Goal: Task Accomplishment & Management: Use online tool/utility

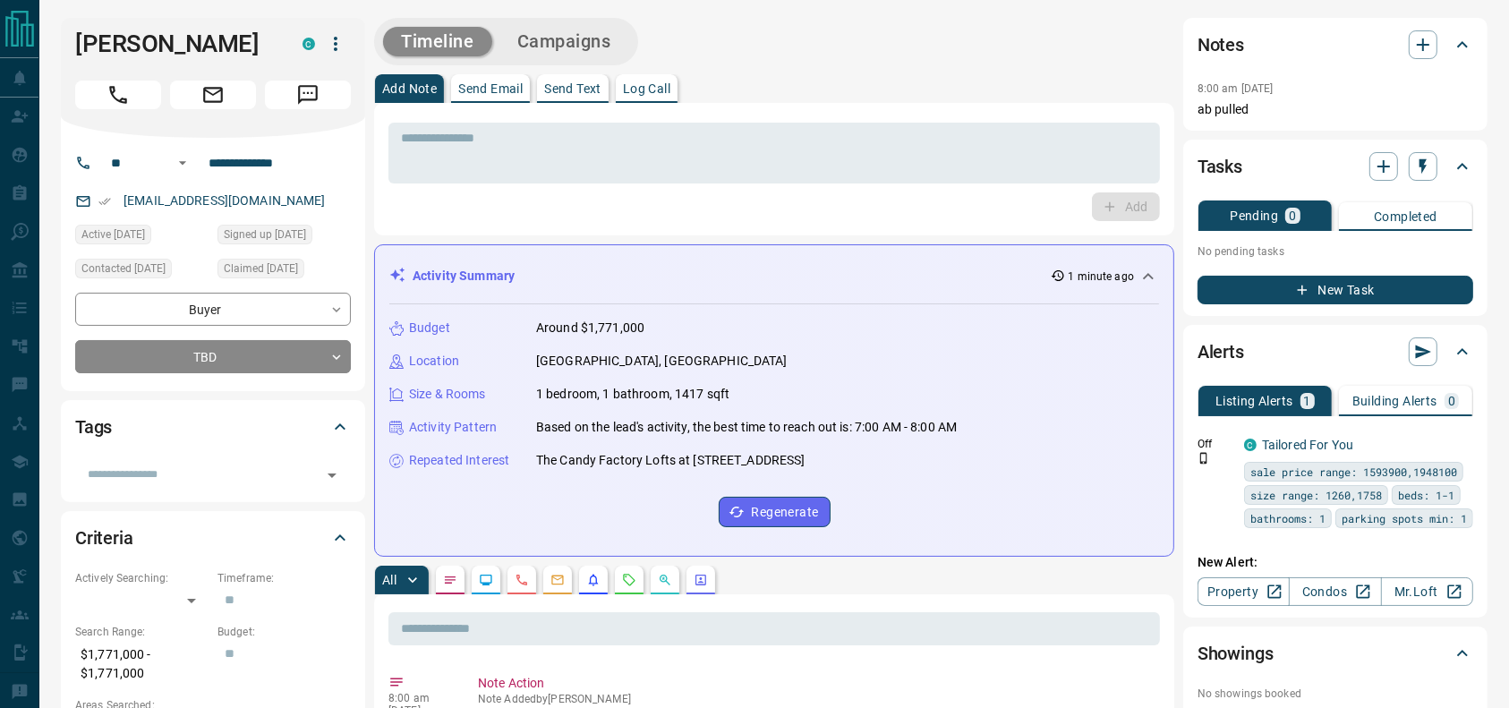
click at [151, 78] on div at bounding box center [213, 91] width 276 height 36
click at [127, 96] on icon "Call" at bounding box center [118, 94] width 23 height 23
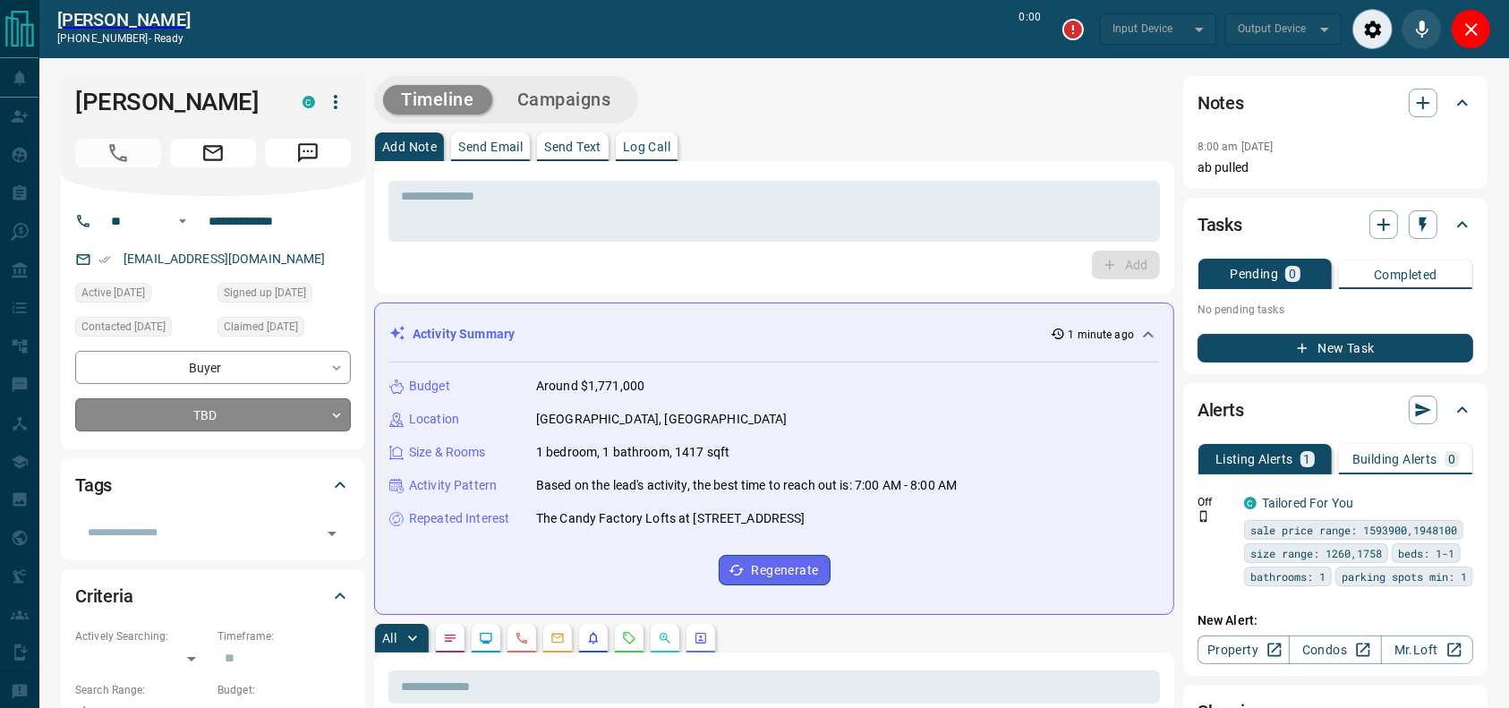
type input "*******"
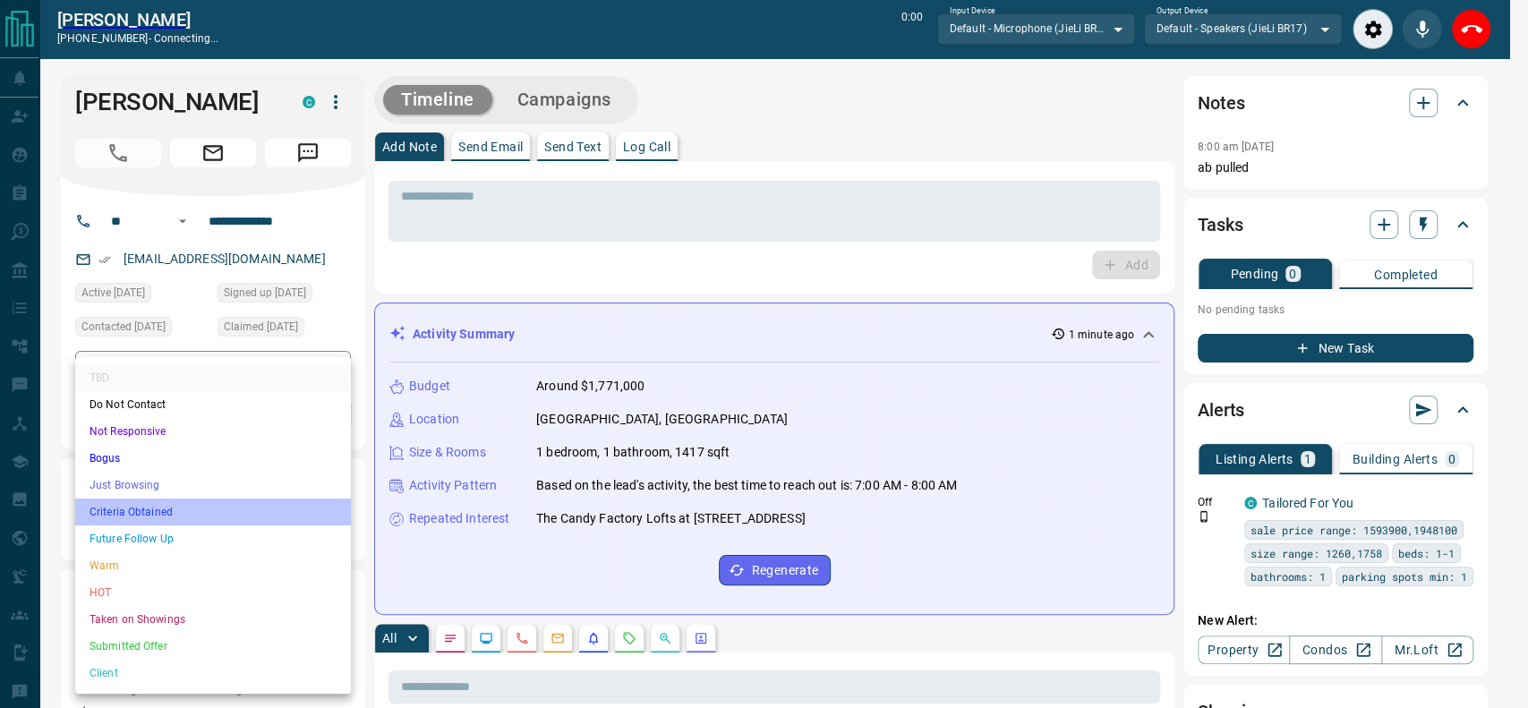
click at [195, 515] on li "Criteria Obtained" at bounding box center [213, 512] width 276 height 27
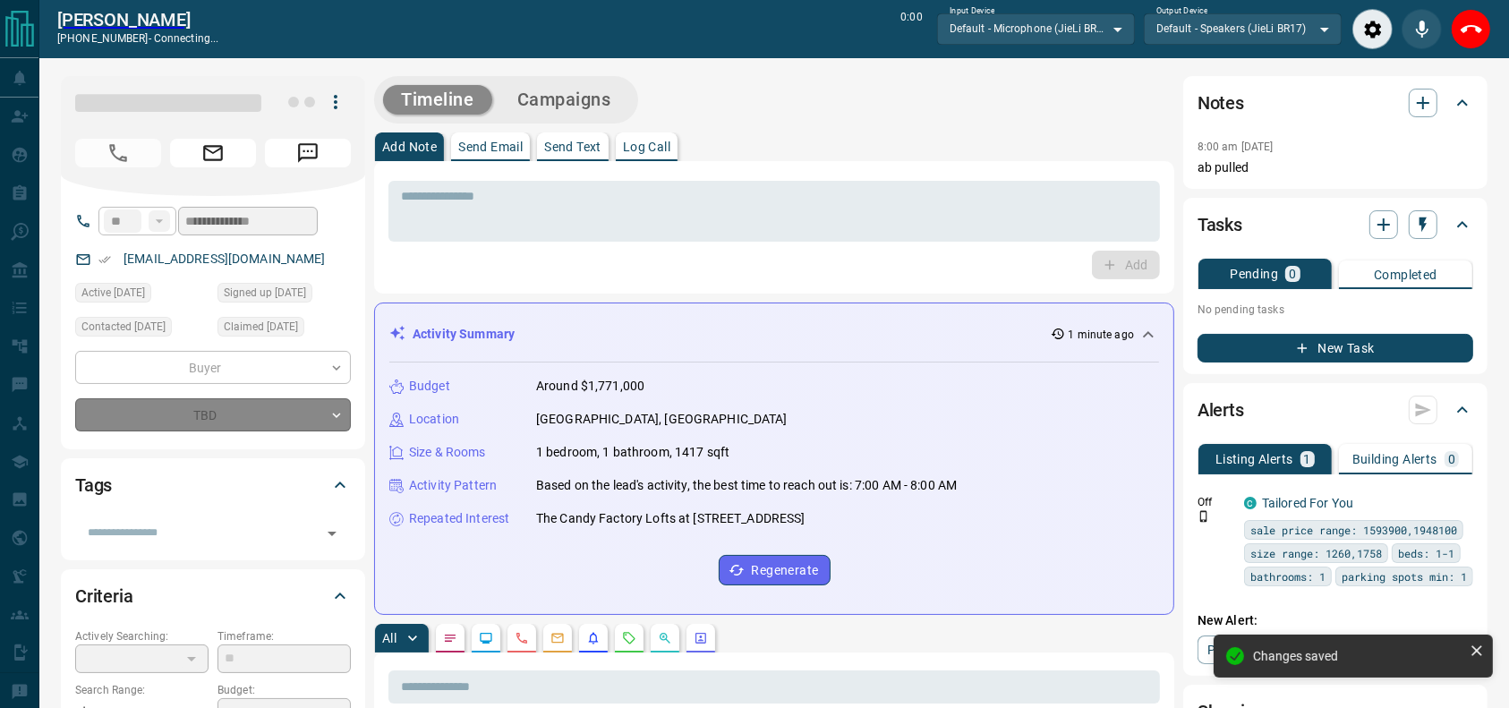
type input "*"
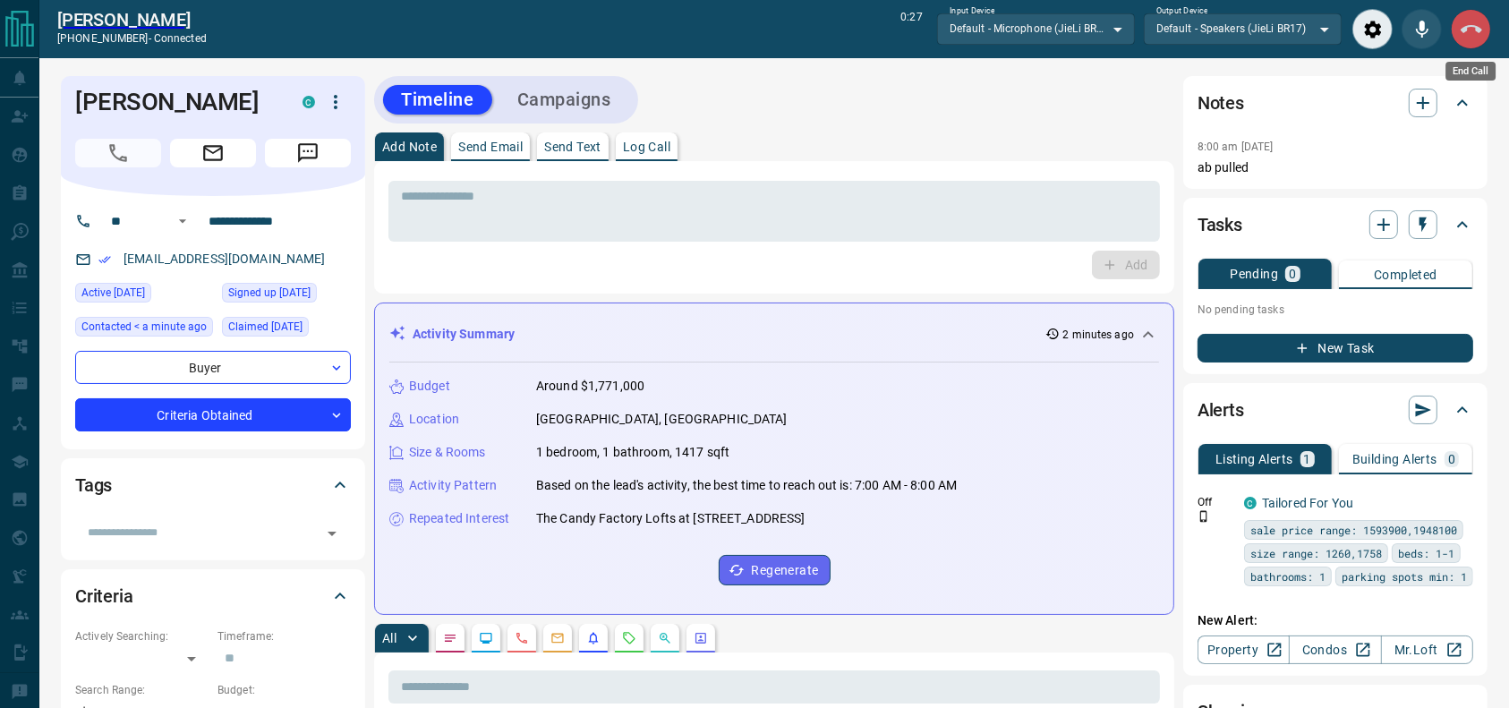
click at [1474, 20] on icon "End Call" at bounding box center [1471, 29] width 21 height 21
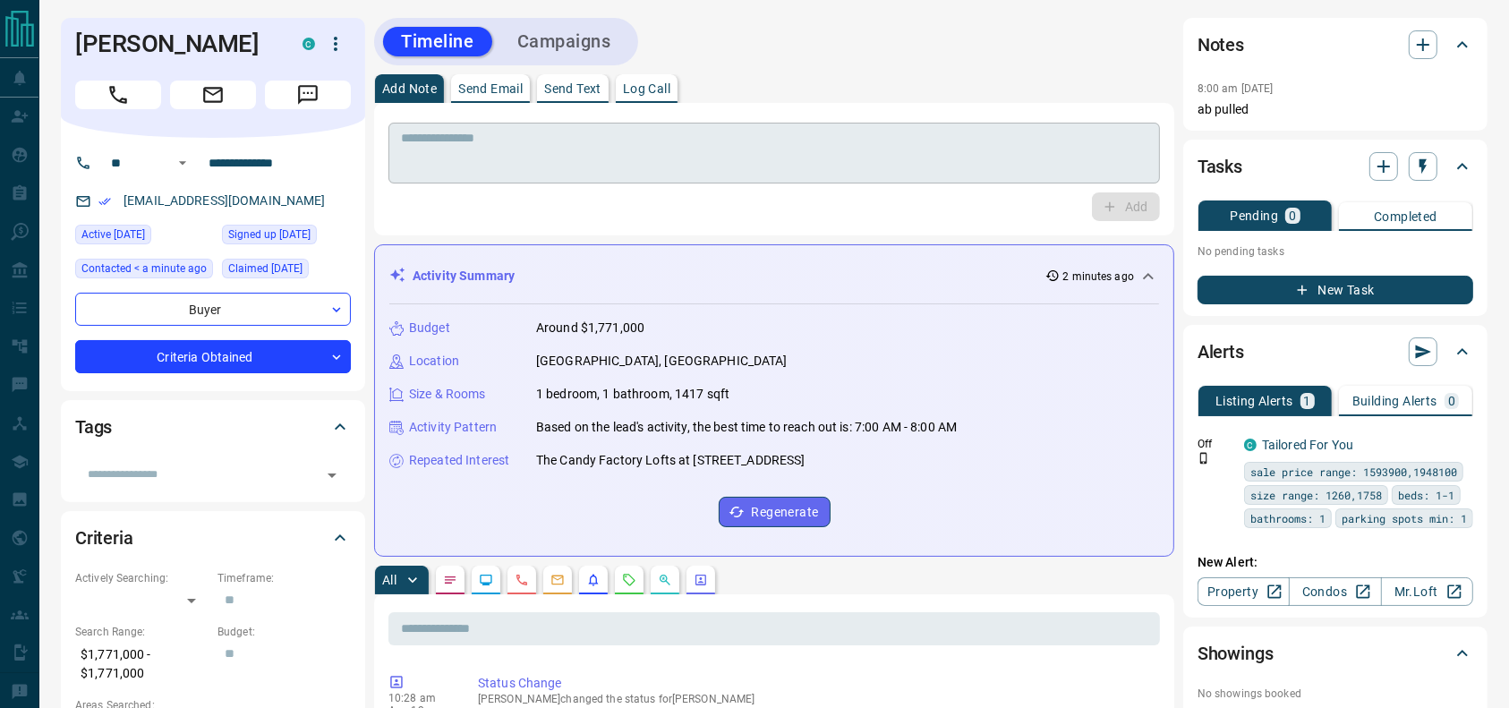
click at [874, 128] on div "* ​" at bounding box center [774, 153] width 772 height 61
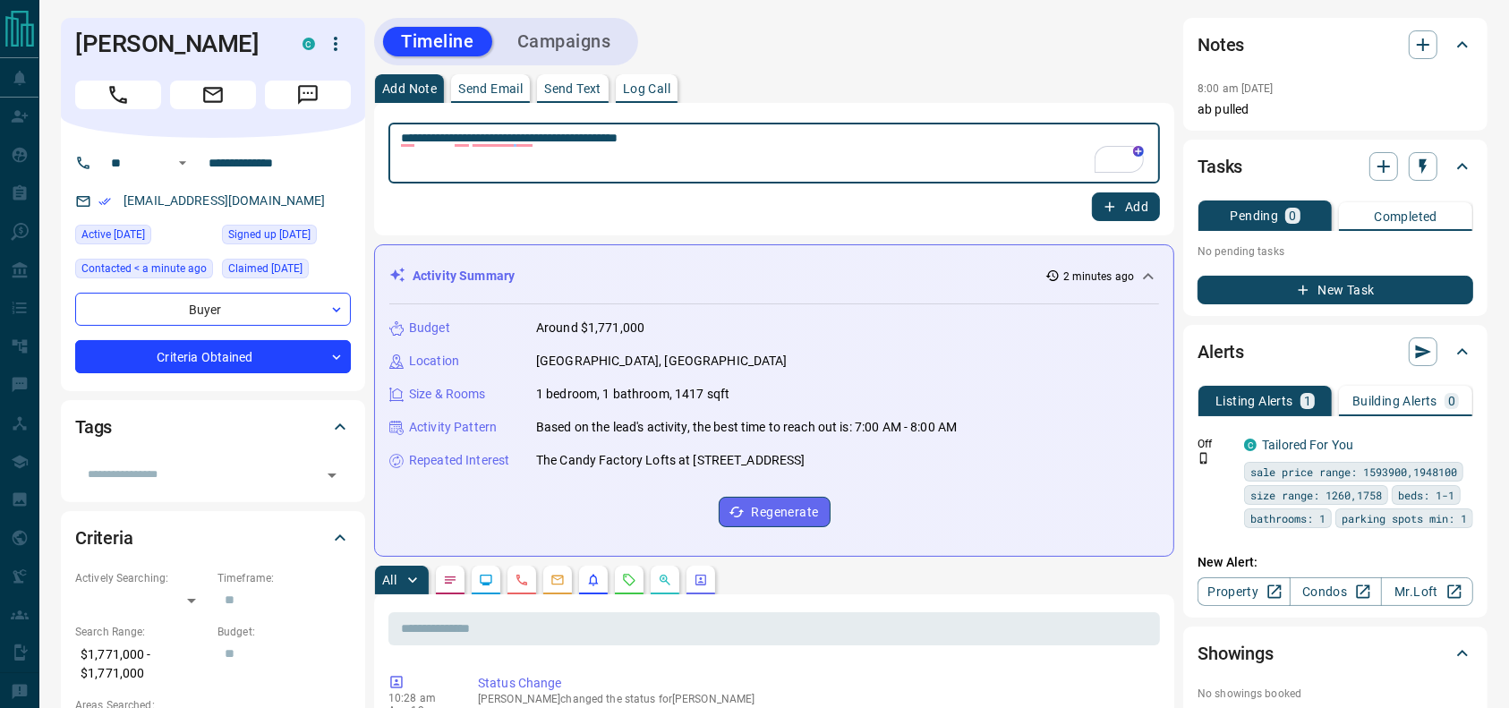
type textarea "**********"
click at [1156, 210] on button "Add" at bounding box center [1126, 206] width 68 height 29
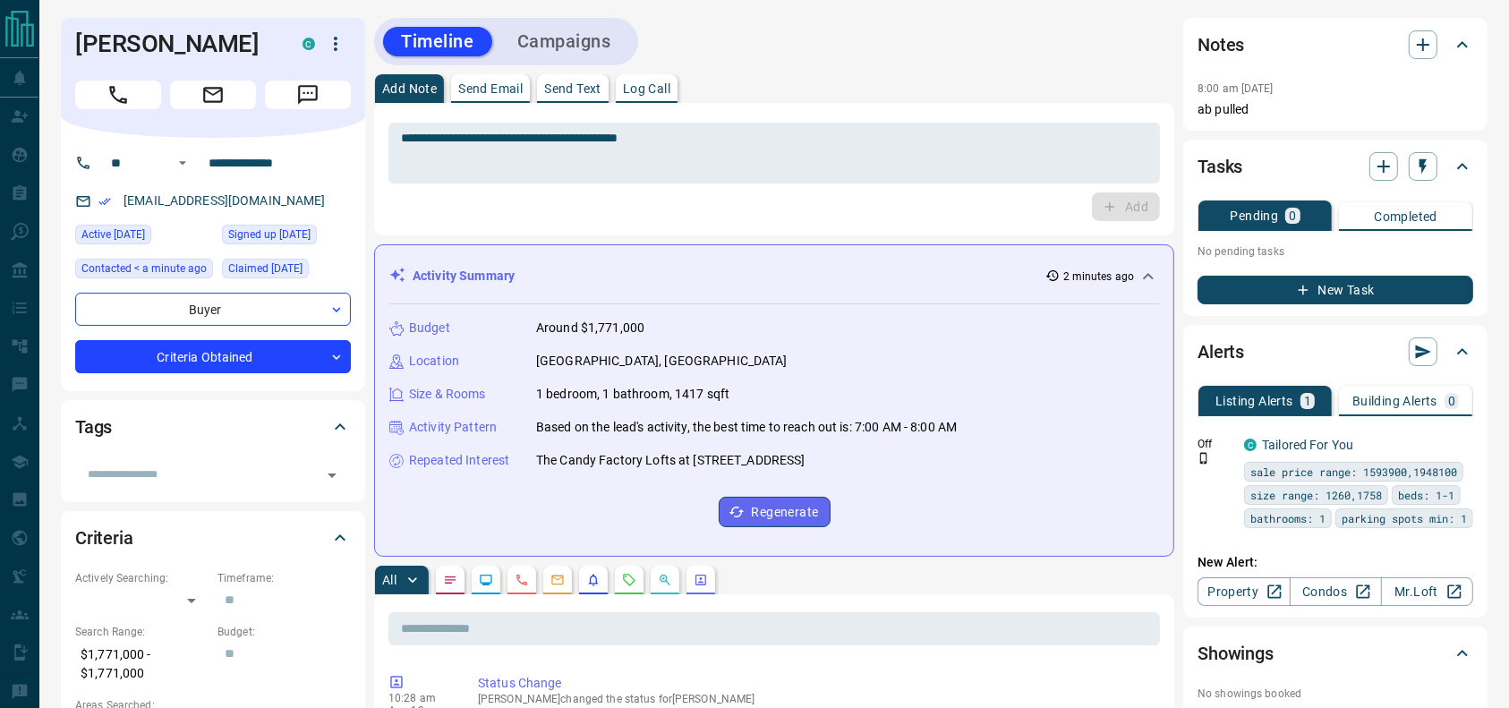
click at [612, 57] on div "Timeline Campaigns" at bounding box center [506, 41] width 253 height 37
click at [605, 29] on button "Campaigns" at bounding box center [564, 42] width 130 height 30
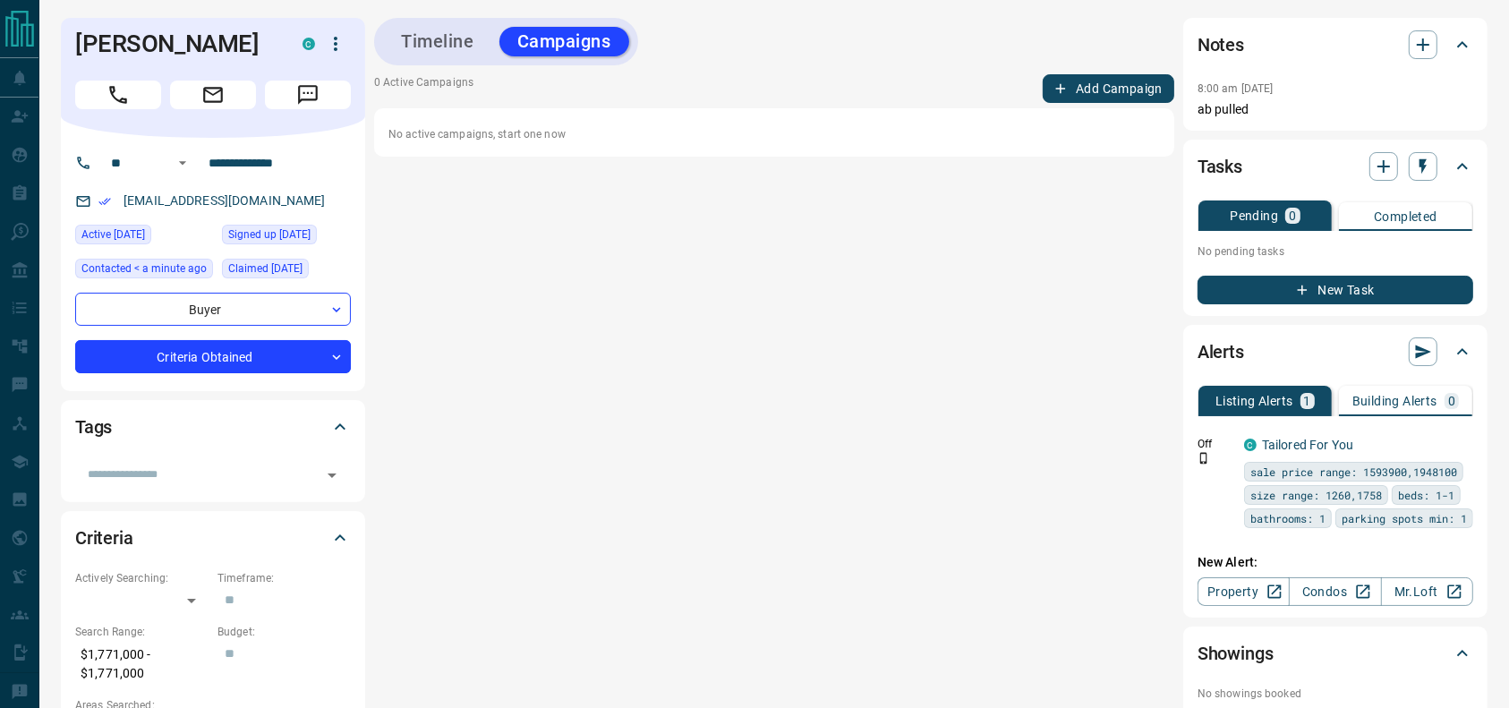
click at [1118, 90] on button "Add Campaign" at bounding box center [1109, 88] width 132 height 29
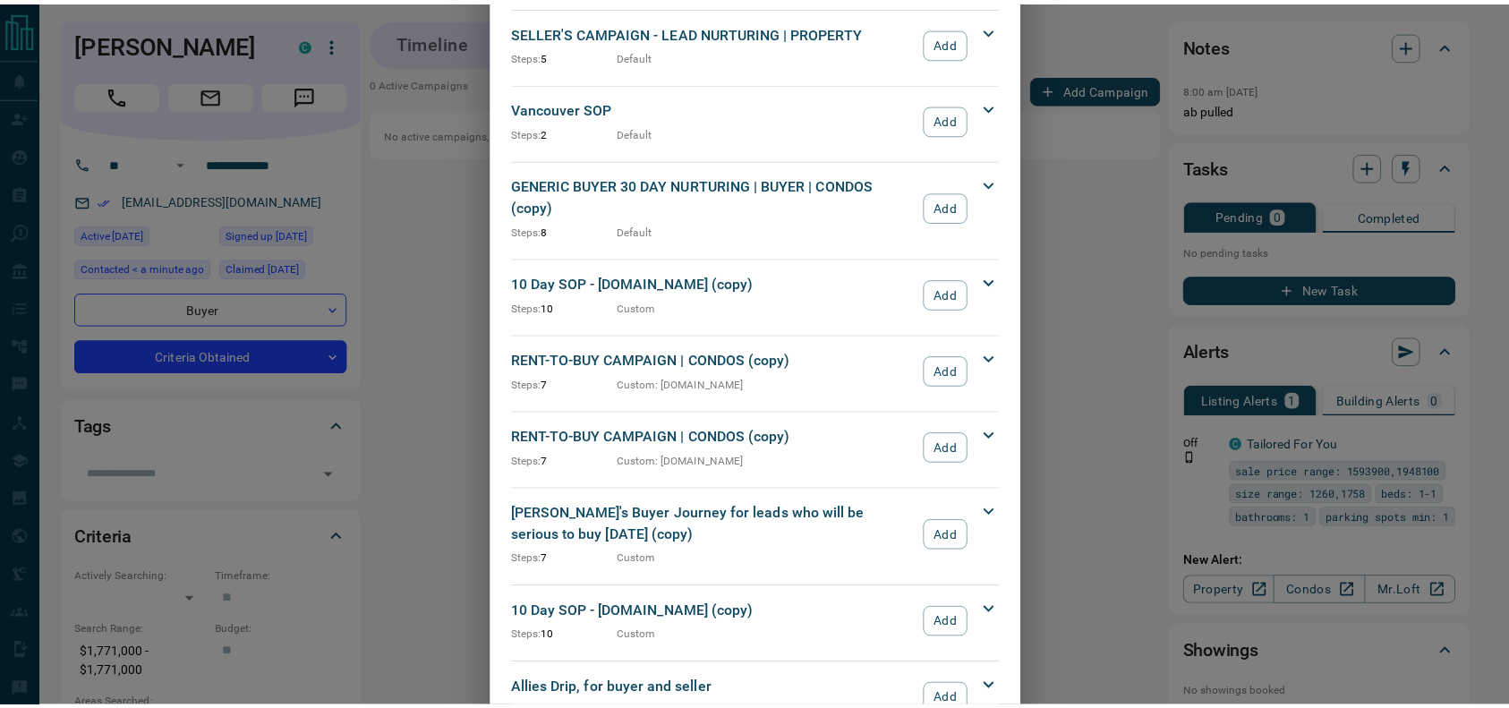
scroll to position [1928, 0]
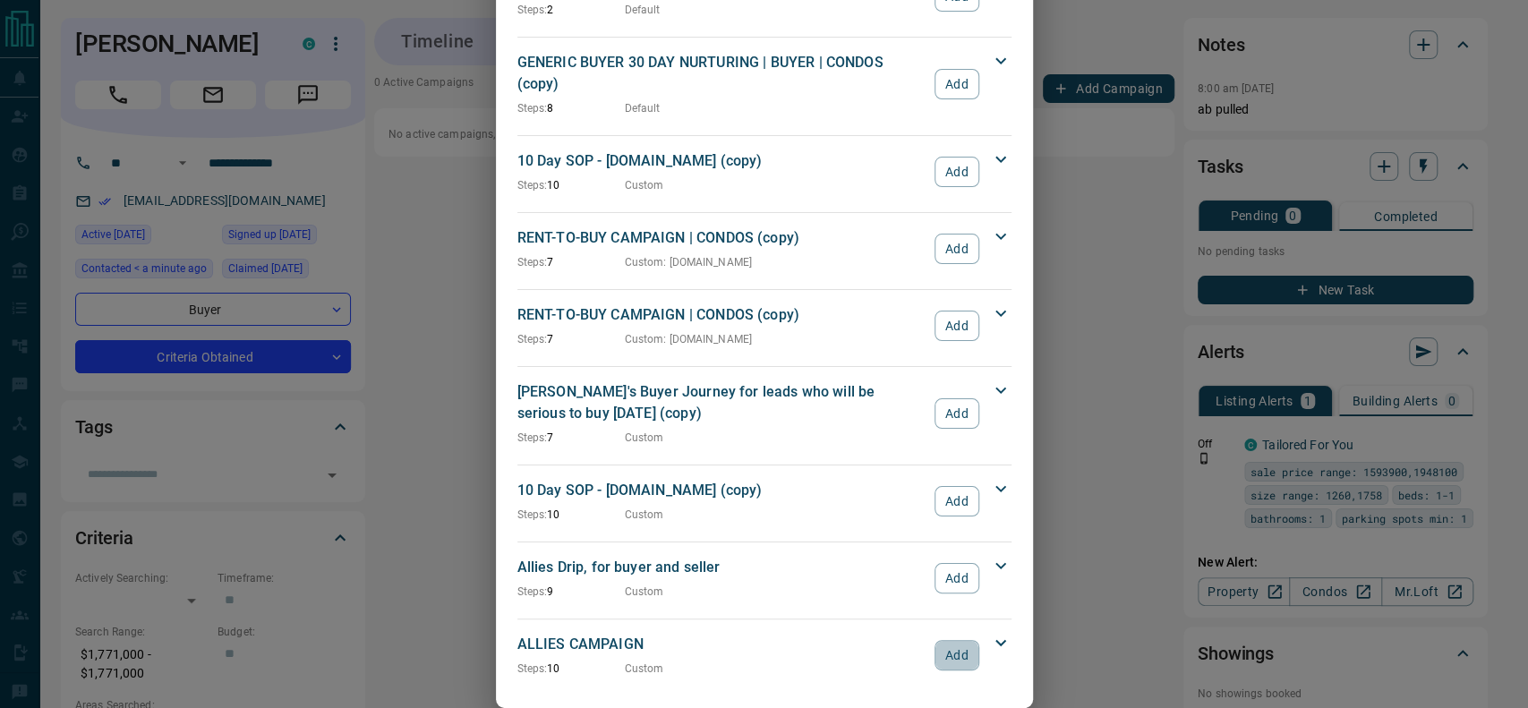
click at [939, 640] on button "Add" at bounding box center [956, 655] width 44 height 30
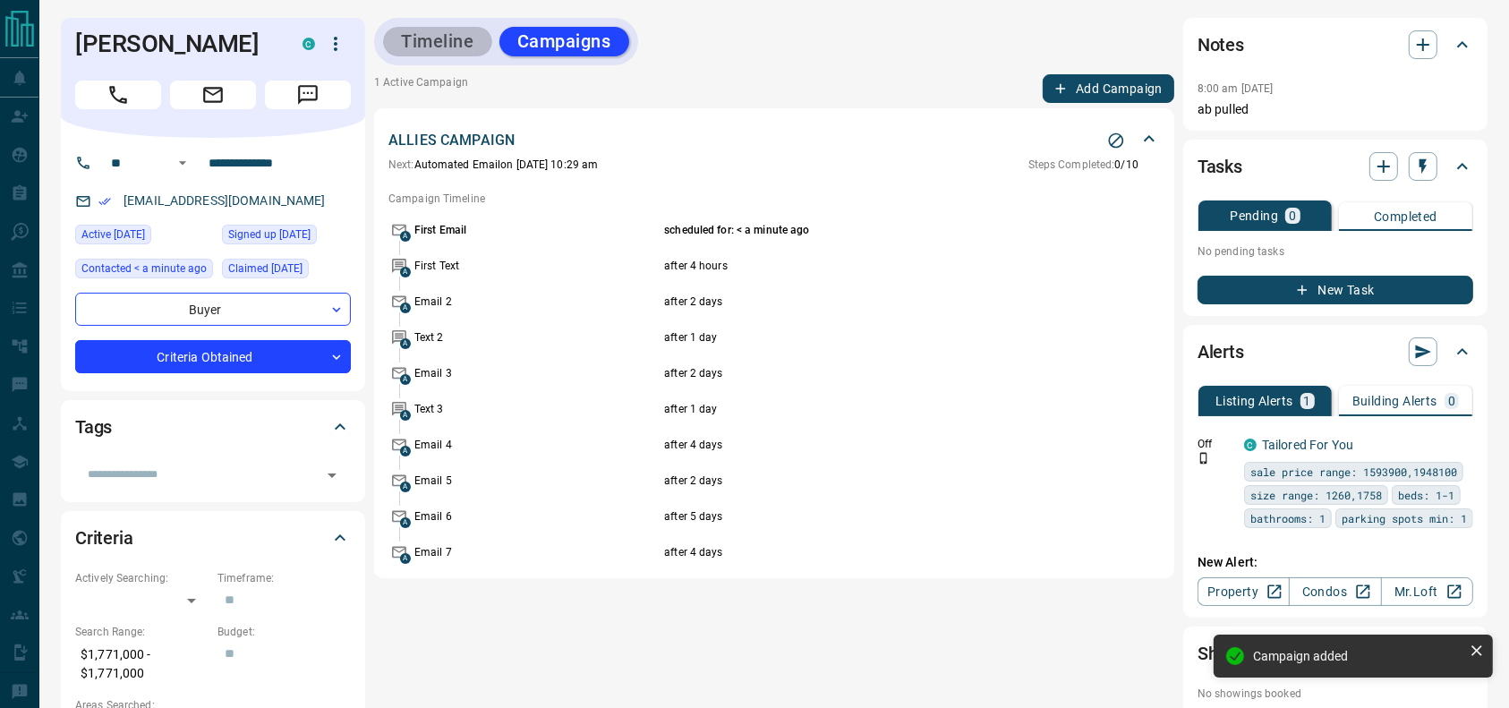
click at [434, 29] on button "Timeline" at bounding box center [437, 42] width 109 height 30
